Goal: Task Accomplishment & Management: Use online tool/utility

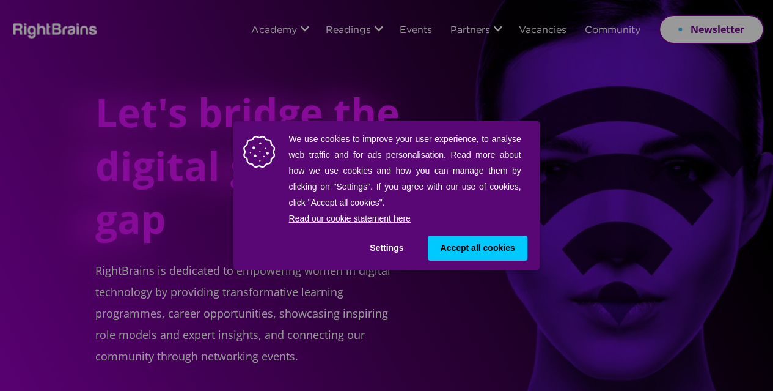
click at [446, 241] on span "Accept all cookies" at bounding box center [477, 247] width 75 height 13
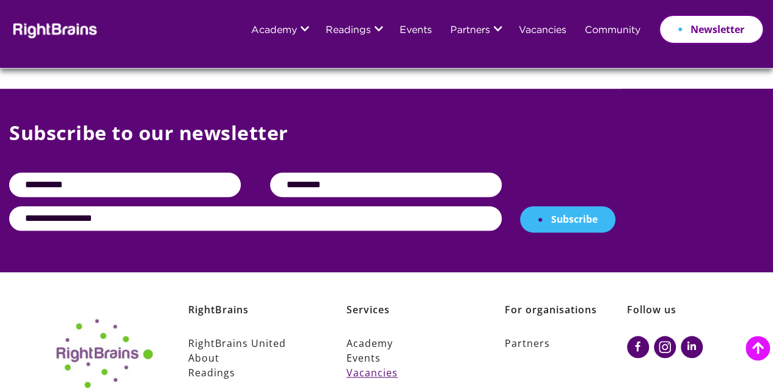
scroll to position [4999, 0]
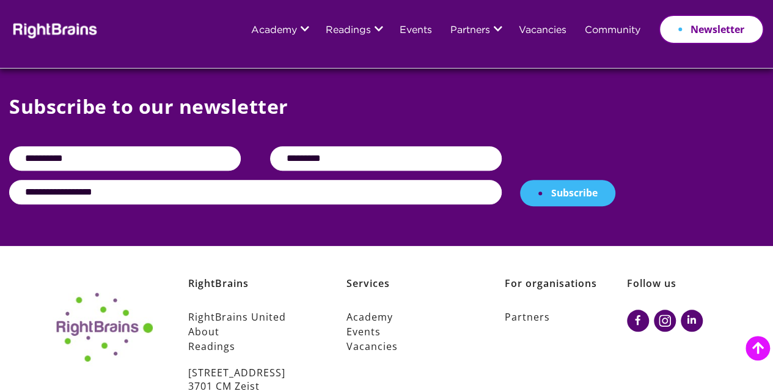
copy p "[STREET_ADDRESS]"
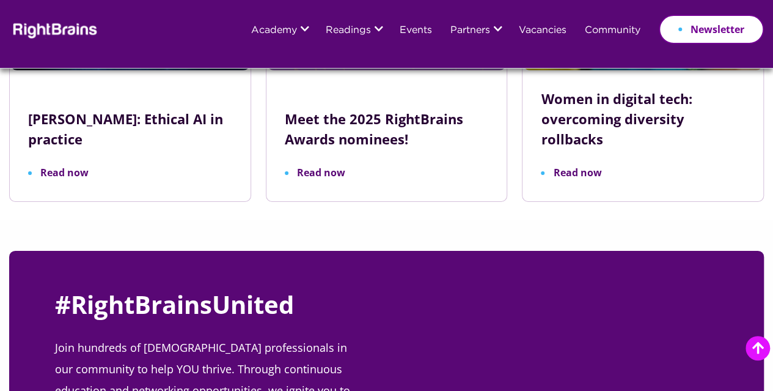
scroll to position [3837, 0]
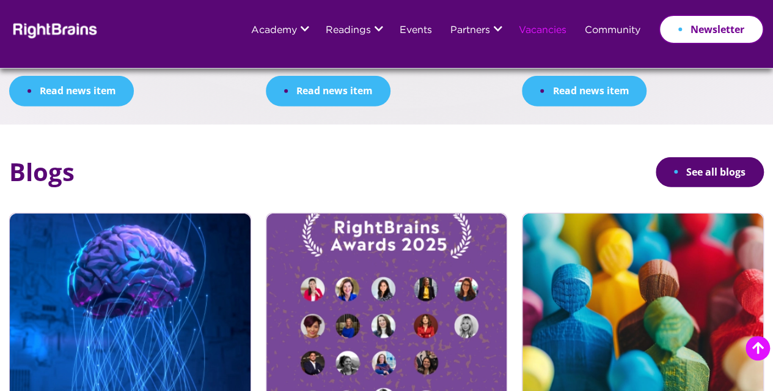
click at [519, 29] on link "Vacancies" at bounding box center [543, 31] width 48 height 10
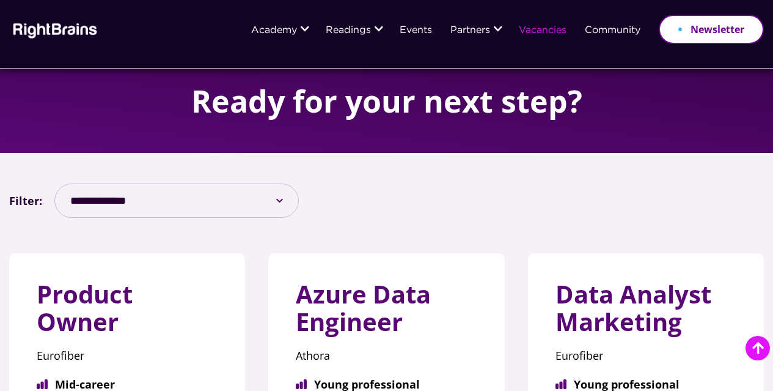
scroll to position [183, 0]
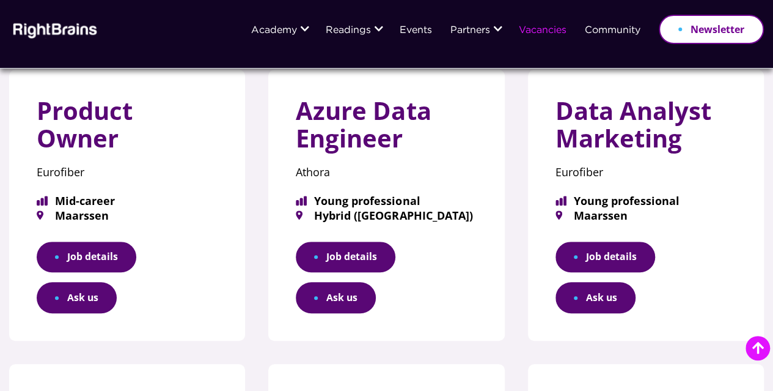
drag, startPoint x: 617, startPoint y: 131, endPoint x: 685, endPoint y: 165, distance: 75.7
click at [685, 161] on h3 "Data Analyst Marketing" at bounding box center [646, 129] width 181 height 64
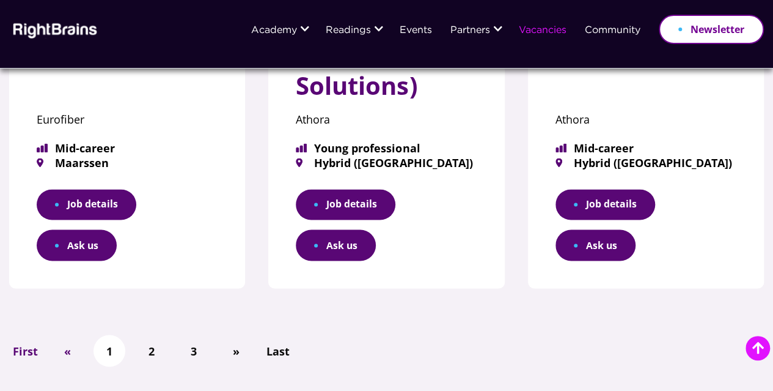
scroll to position [978, 0]
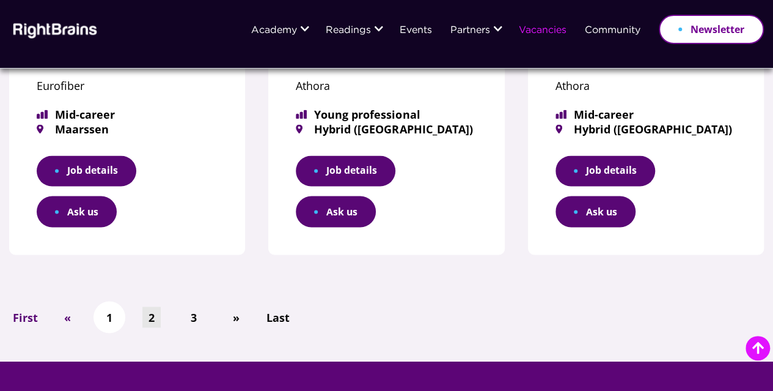
click at [159, 314] on link "2" at bounding box center [151, 316] width 18 height 21
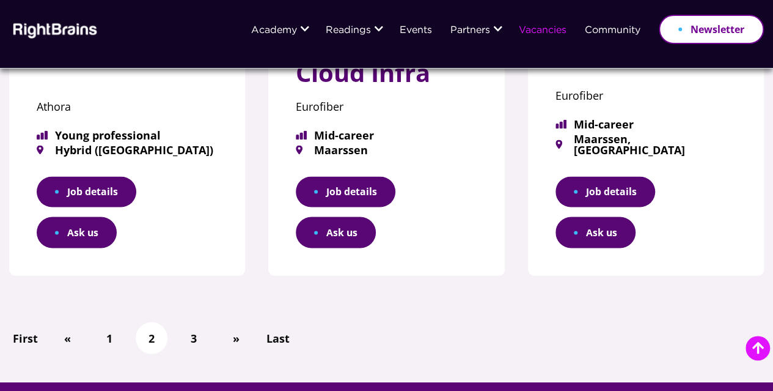
scroll to position [1039, 0]
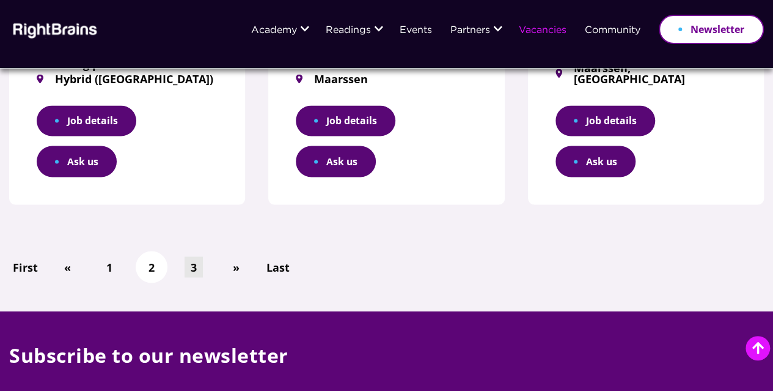
click at [194, 256] on link "3" at bounding box center [194, 266] width 18 height 21
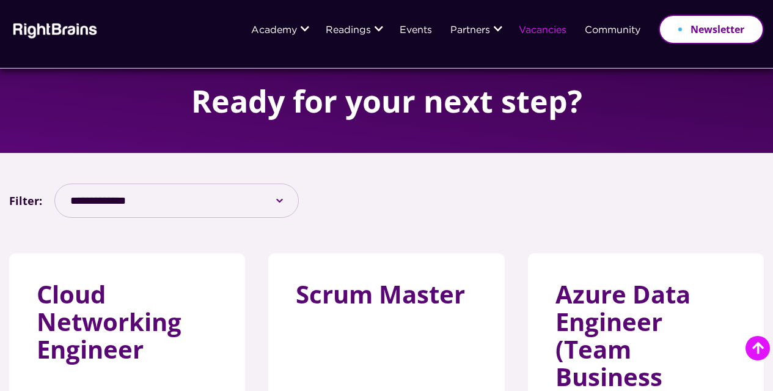
scroll to position [550, 0]
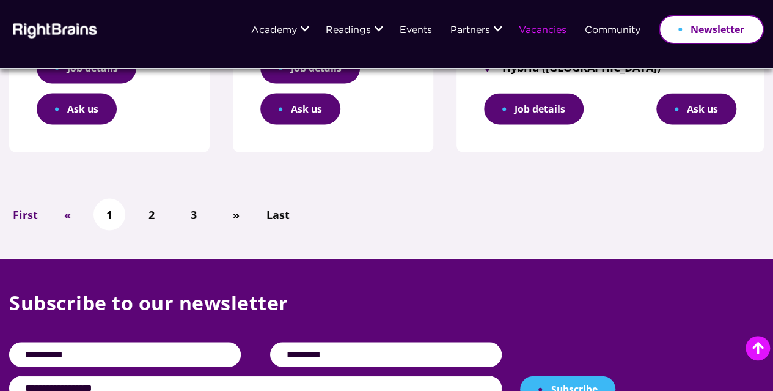
scroll to position [1092, 0]
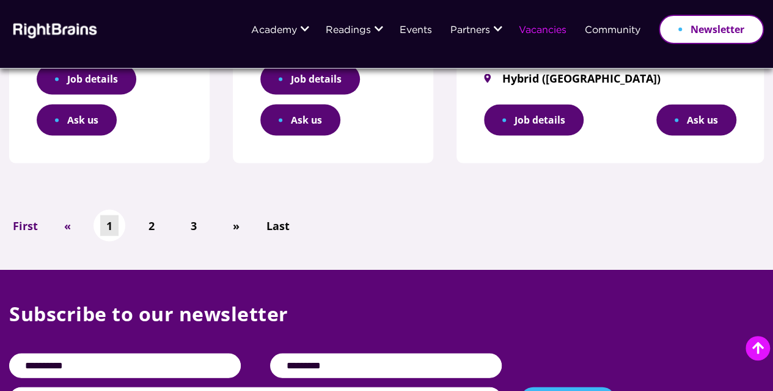
click at [111, 215] on link "1" at bounding box center [109, 225] width 18 height 21
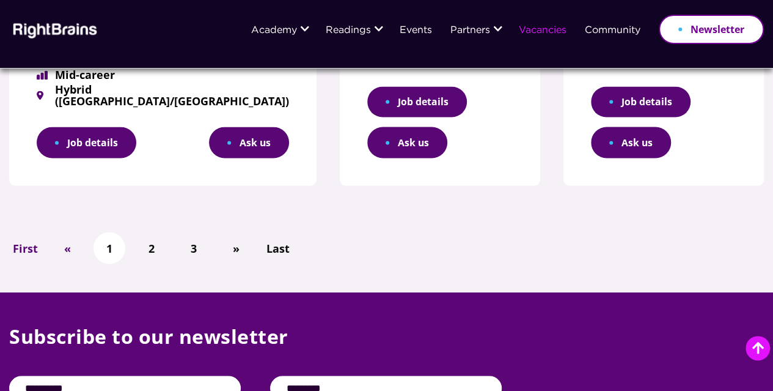
scroll to position [1101, 0]
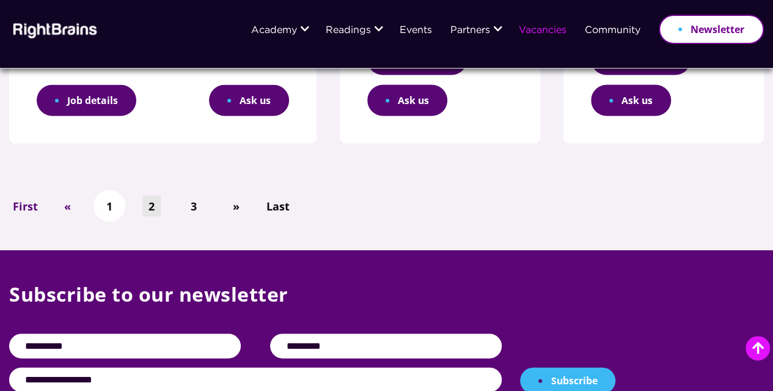
click at [146, 216] on link "2" at bounding box center [151, 205] width 18 height 21
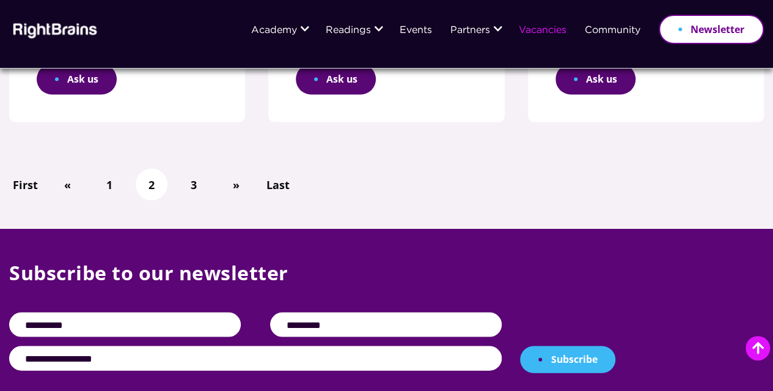
scroll to position [1101, 0]
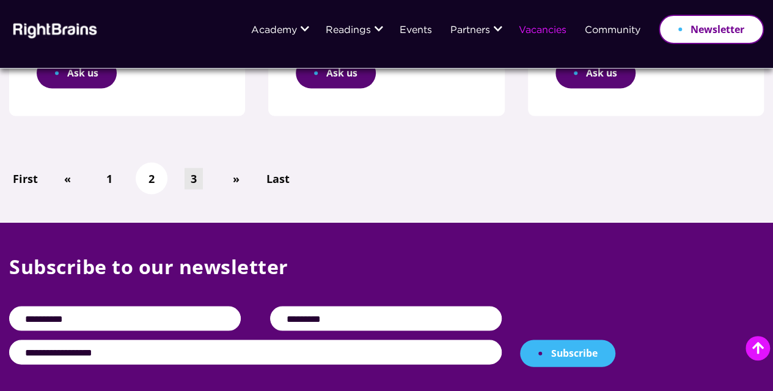
click at [198, 168] on link "3" at bounding box center [194, 178] width 18 height 21
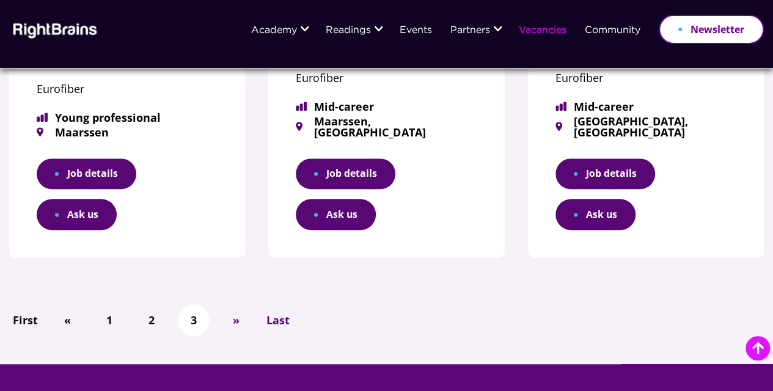
scroll to position [306, 0]
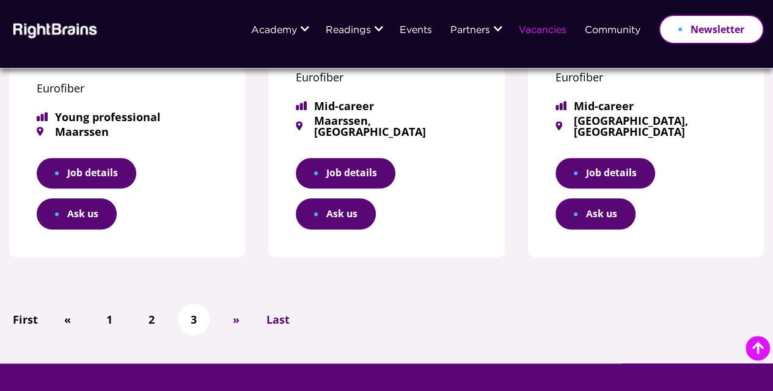
click at [77, 211] on button "Ask us" at bounding box center [77, 213] width 80 height 31
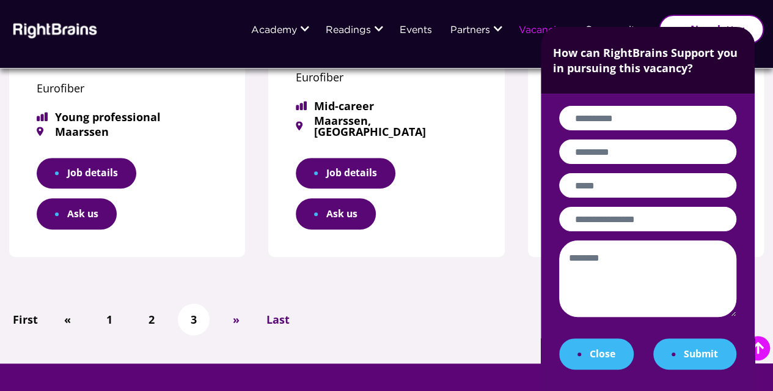
click at [78, 126] on span "Maarssen" at bounding box center [127, 131] width 181 height 11
click at [341, 111] on span "Mid-career" at bounding box center [386, 105] width 181 height 11
click at [332, 81] on p "Eurofiber" at bounding box center [386, 77] width 181 height 21
